Goal: Find specific page/section: Find specific page/section

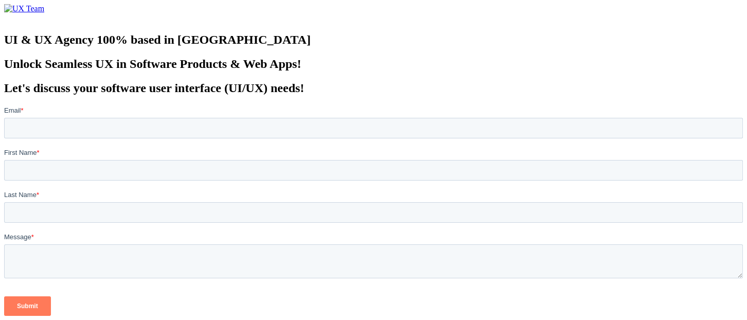
scroll to position [3, 0]
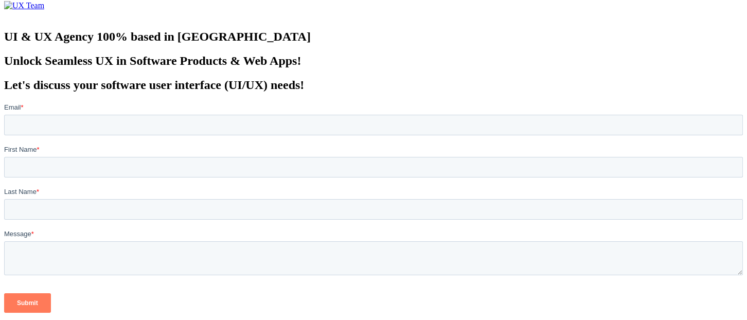
click at [209, 231] on div "Let's discuss your software user interface (UI/UX) needs!" at bounding box center [373, 199] width 739 height 243
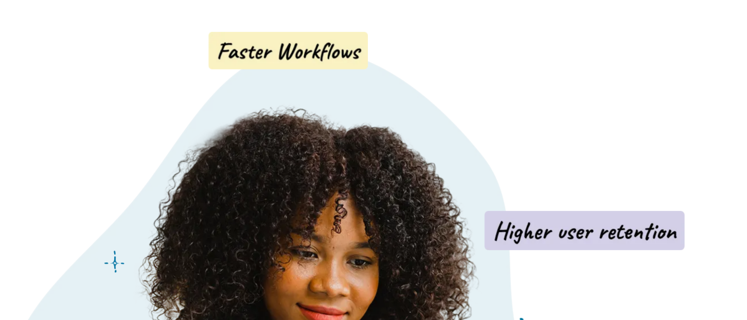
scroll to position [117, 0]
